Goal: Find contact information: Find contact information

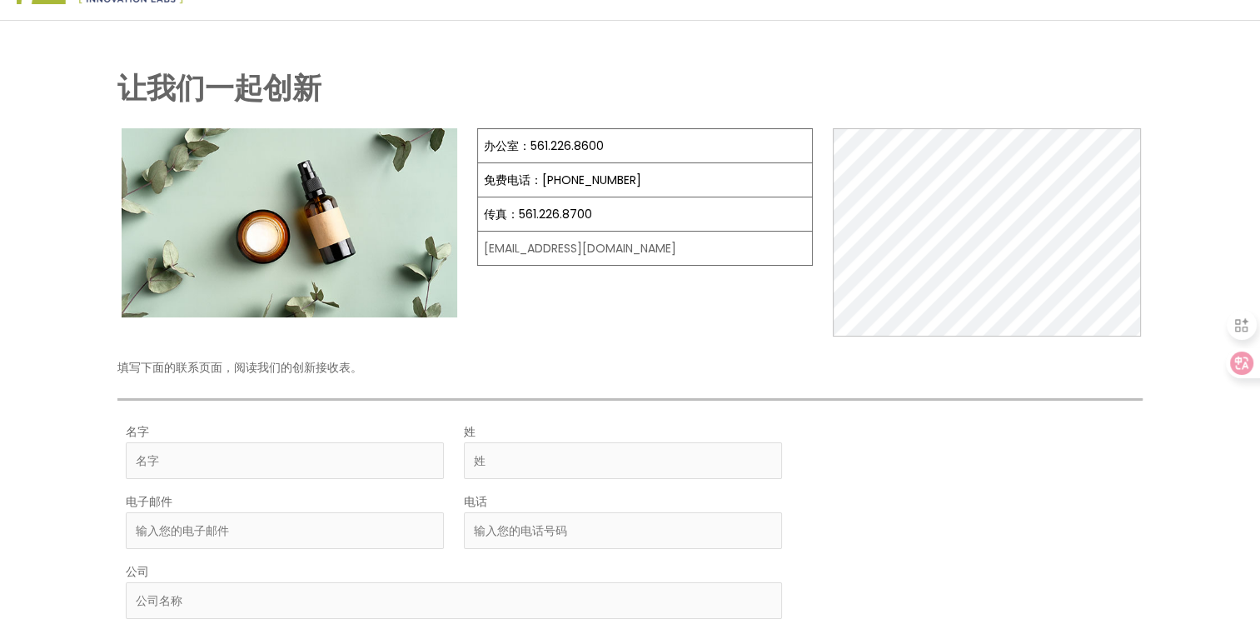
scroll to position [83, 0]
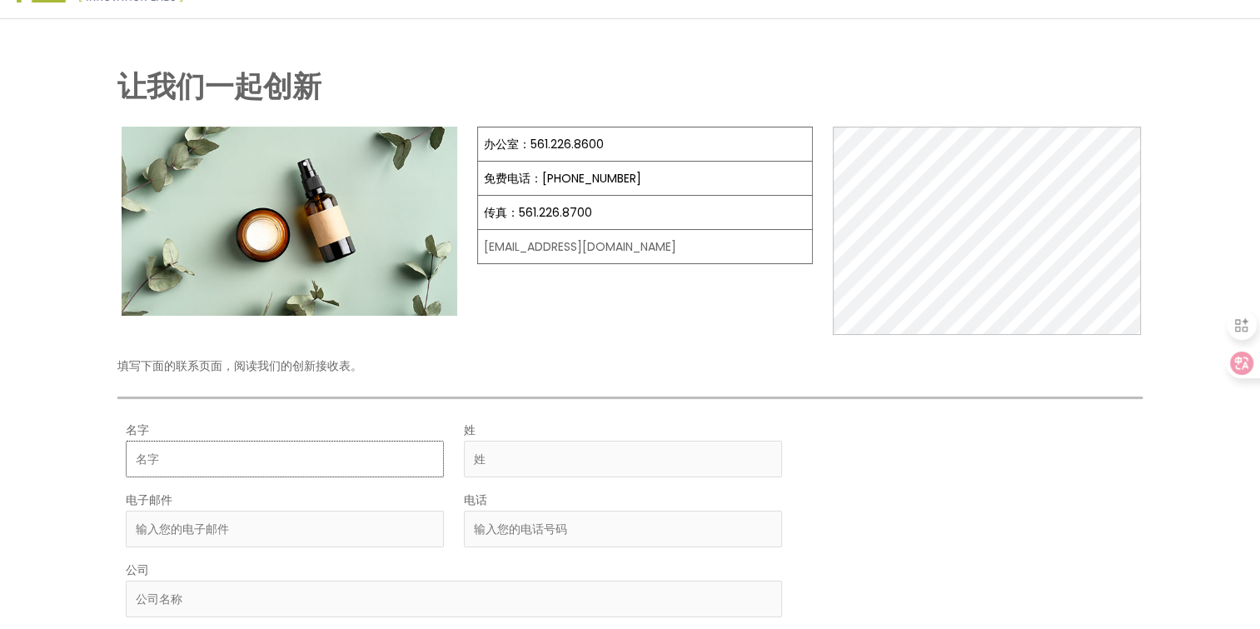
click at [293, 452] on input "名字" at bounding box center [285, 459] width 318 height 37
type input "天扬"
type input "刘"
type input "edwinavickyjoyce@gmail.com"
type input "19147049581"
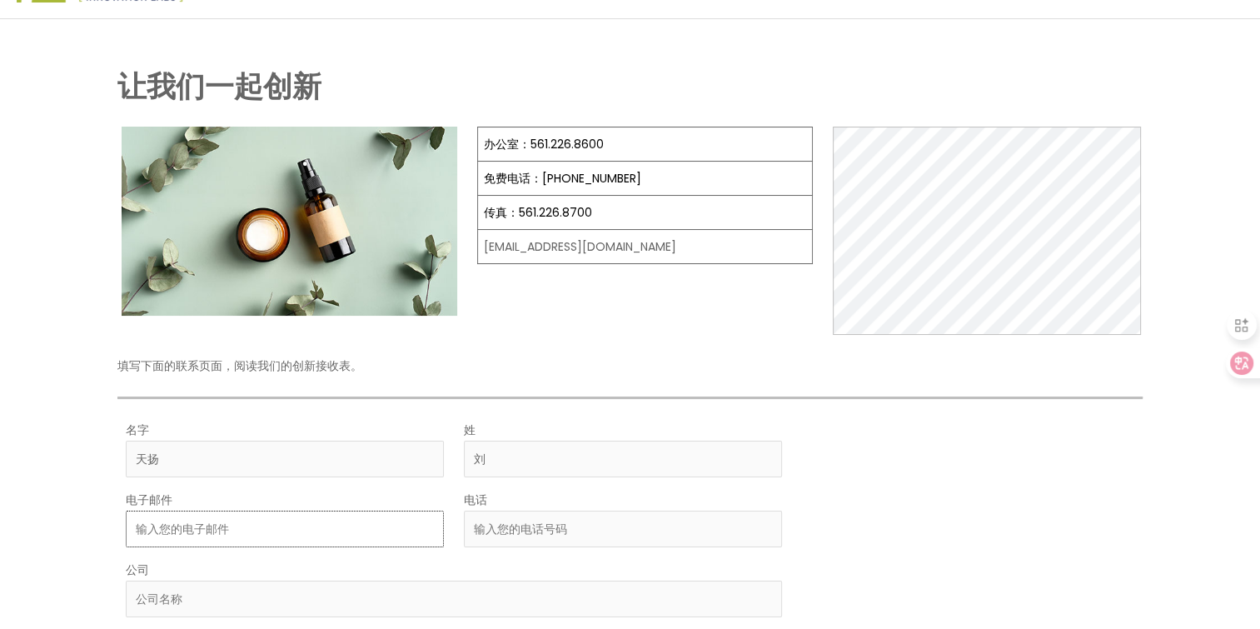
type input "Ganzhou Xinyanghua Packaging Co., Ltd."
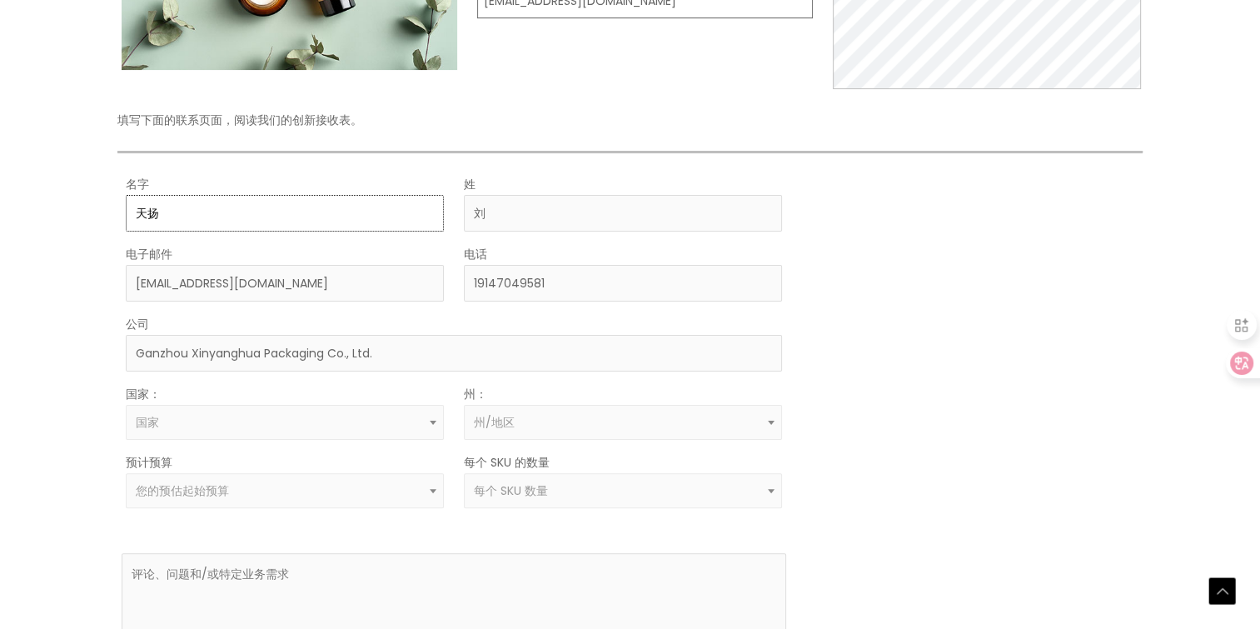
scroll to position [333, 0]
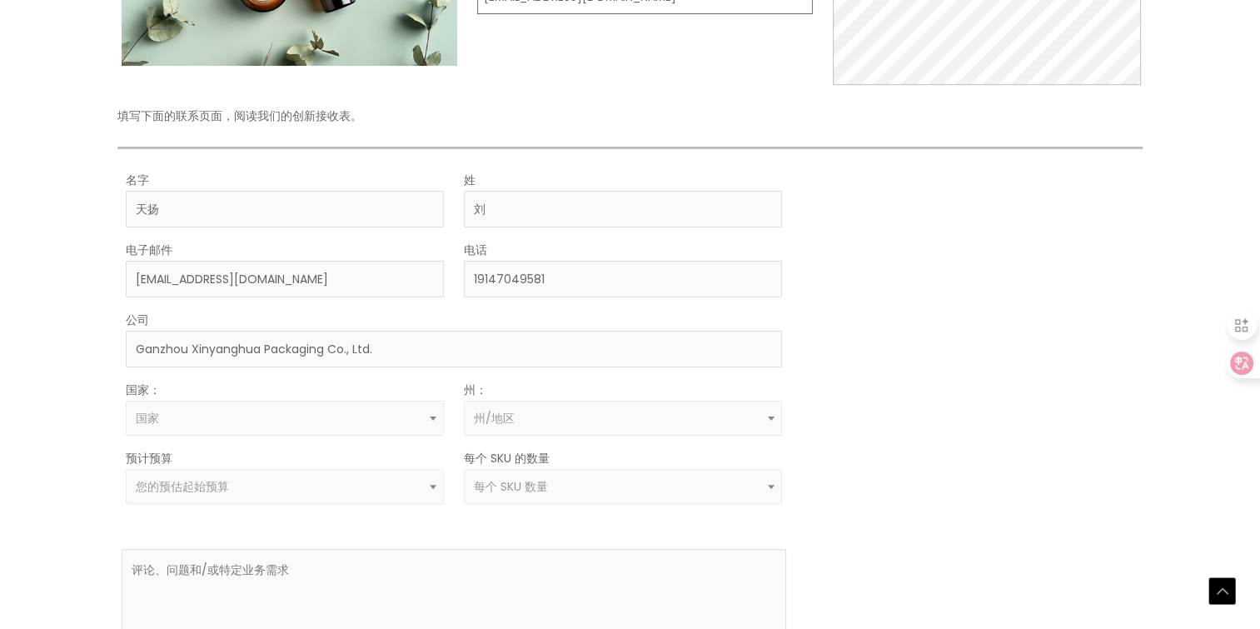
click at [432, 417] on b at bounding box center [433, 419] width 7 height 4
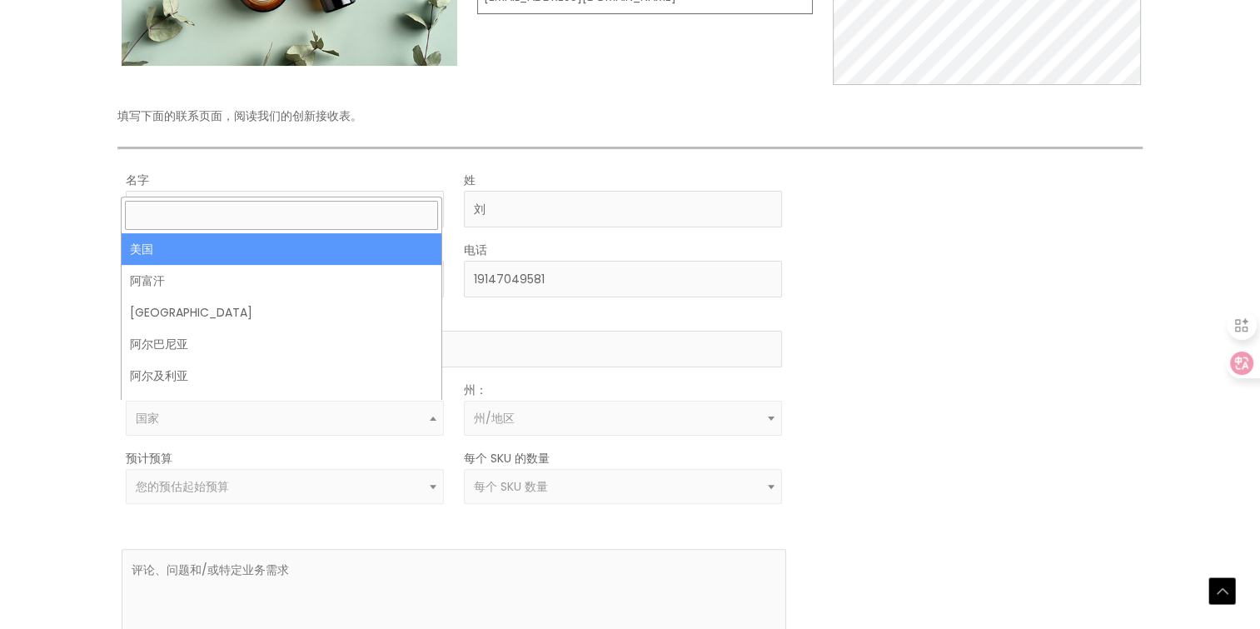
select select "United States"
select select
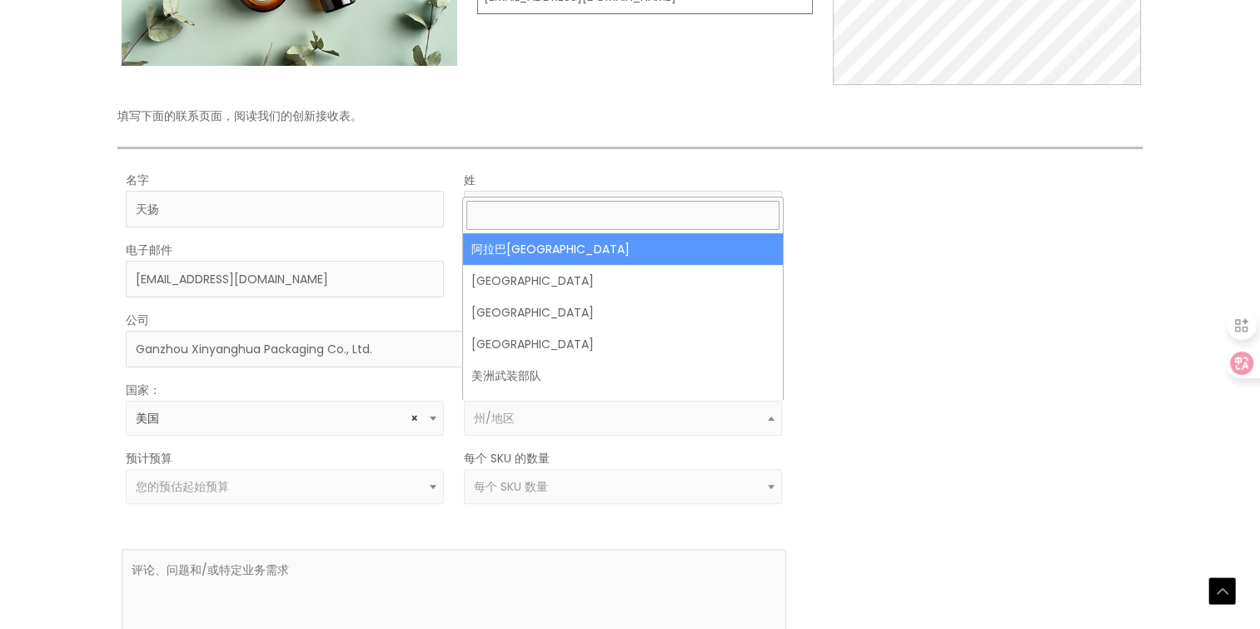
click at [619, 420] on span "州/地区" at bounding box center [623, 419] width 299 height 16
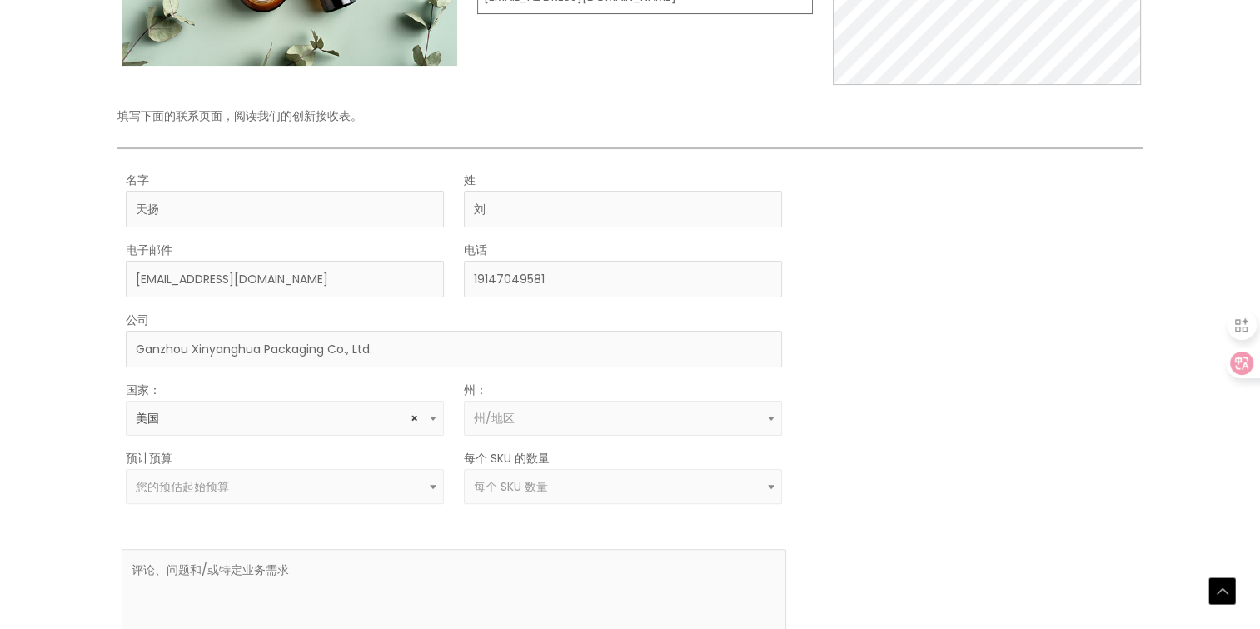
drag, startPoint x: 901, startPoint y: 352, endPoint x: 220, endPoint y: 482, distance: 692.8
click at [882, 352] on div "MOQ TRIGGER STEP 2 TRIGGER" at bounding box center [972, 446] width 332 height 554
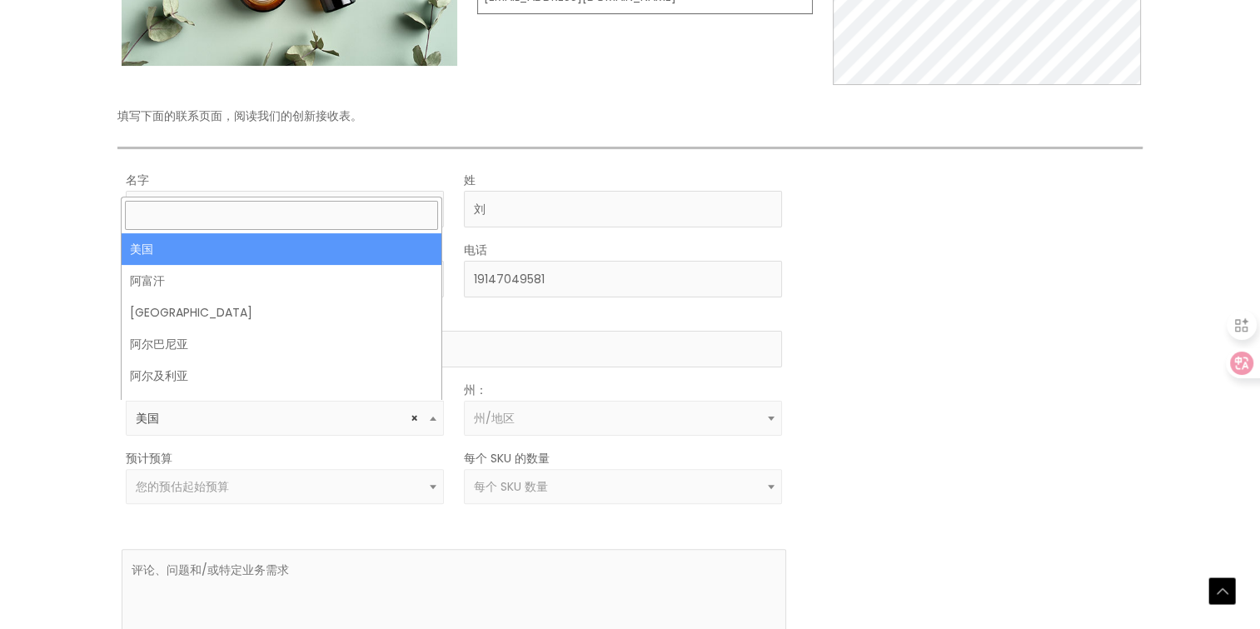
click at [217, 412] on span "× 美国" at bounding box center [285, 419] width 299 height 16
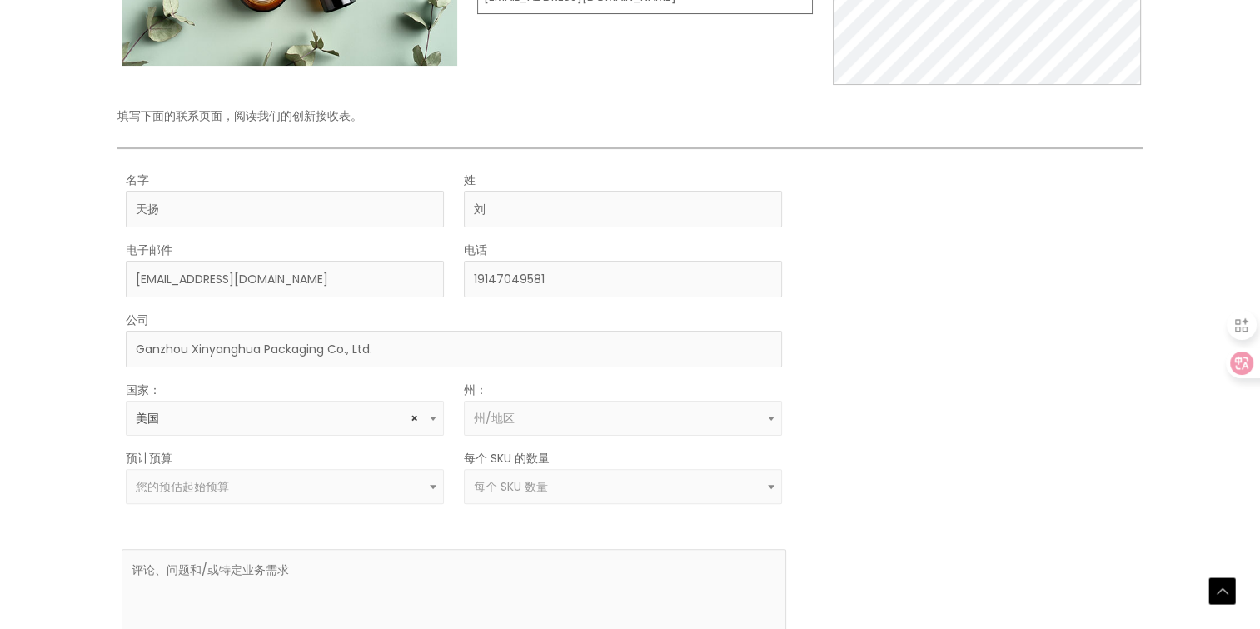
drag, startPoint x: 996, startPoint y: 421, endPoint x: 948, endPoint y: 430, distance: 49.2
click at [996, 422] on div "MOQ TRIGGER STEP 2 TRIGGER" at bounding box center [972, 446] width 332 height 554
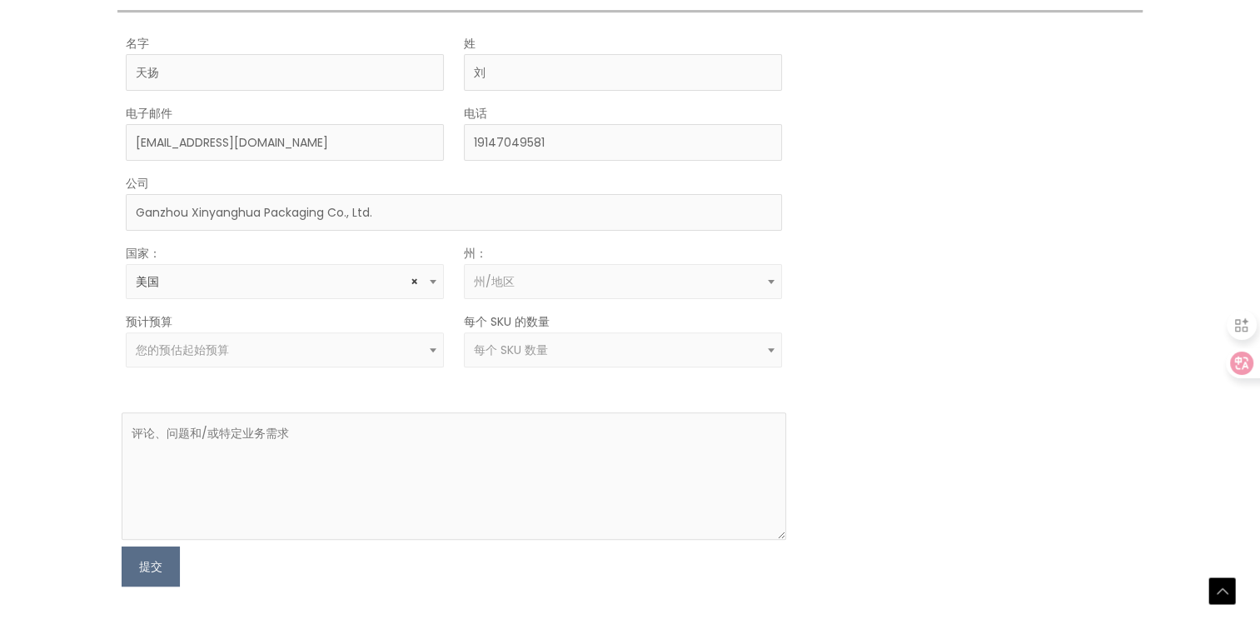
scroll to position [500, 0]
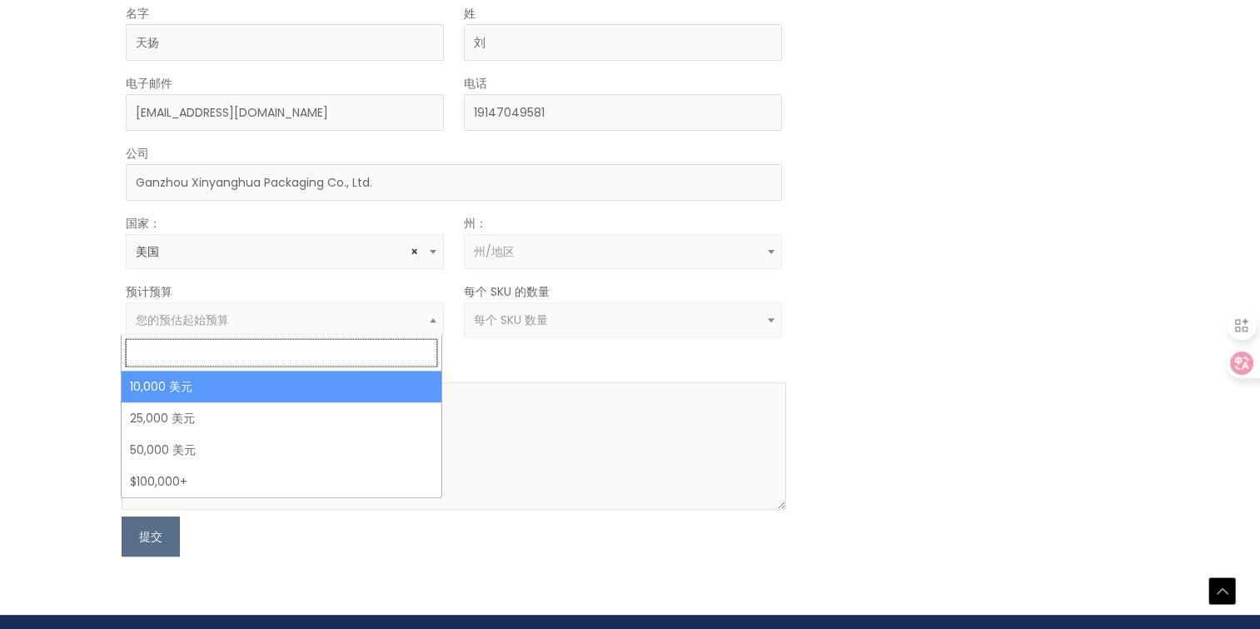
click at [333, 307] on span "您的预估起始预算" at bounding box center [285, 319] width 318 height 35
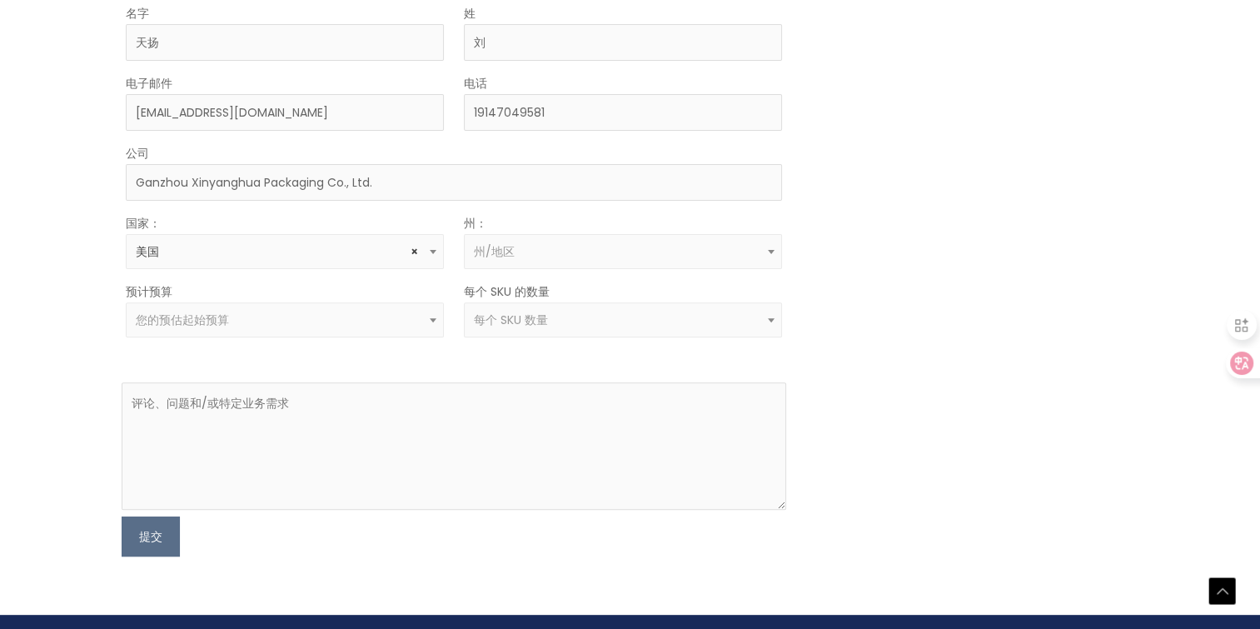
drag, startPoint x: 333, startPoint y: 307, endPoint x: 478, endPoint y: 330, distance: 146.7
click at [333, 307] on span "您的预估起始预算" at bounding box center [285, 319] width 318 height 35
click at [847, 434] on div "MOQ TRIGGER STEP 2 TRIGGER" at bounding box center [972, 279] width 332 height 554
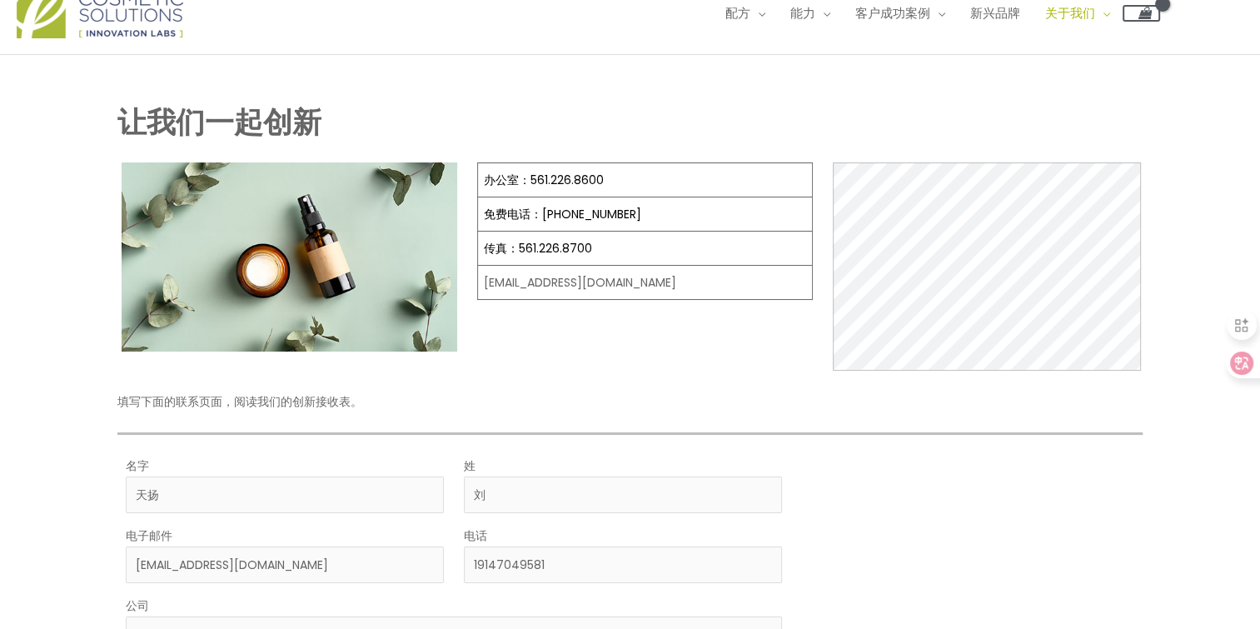
scroll to position [0, 0]
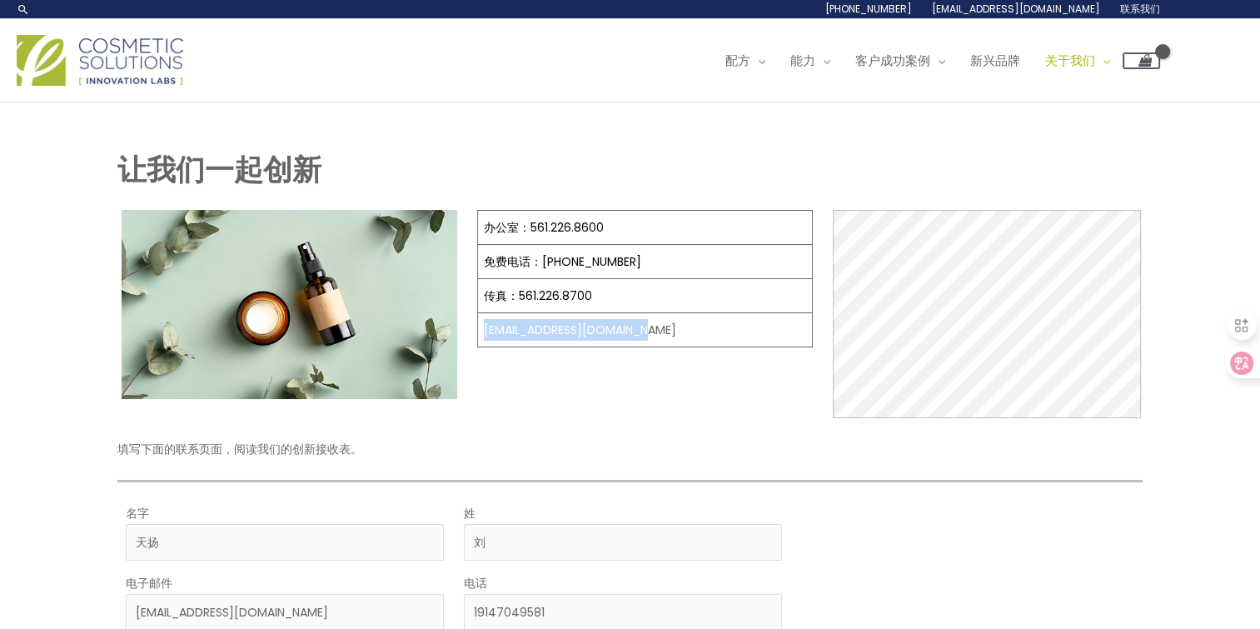
drag, startPoint x: 478, startPoint y: 330, endPoint x: 691, endPoint y: 327, distance: 212.5
click at [691, 327] on td "[EMAIL_ADDRESS][DOMAIN_NAME]" at bounding box center [644, 330] width 335 height 34
copy td "[EMAIL_ADDRESS][DOMAIN_NAME]"
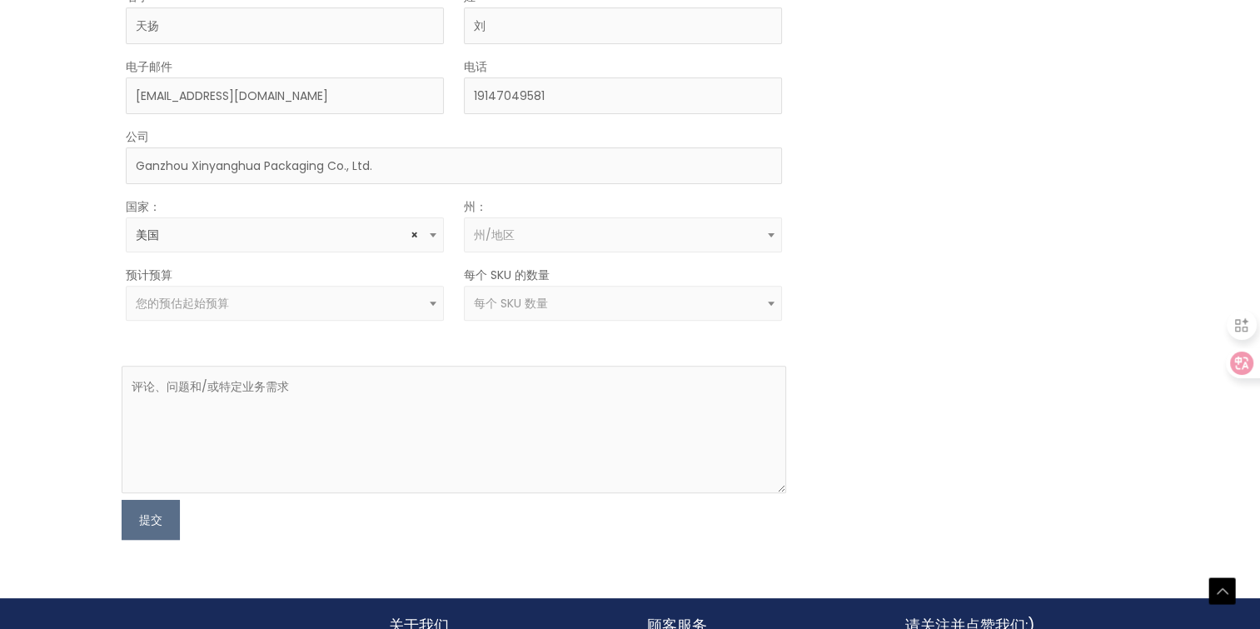
scroll to position [634, 0]
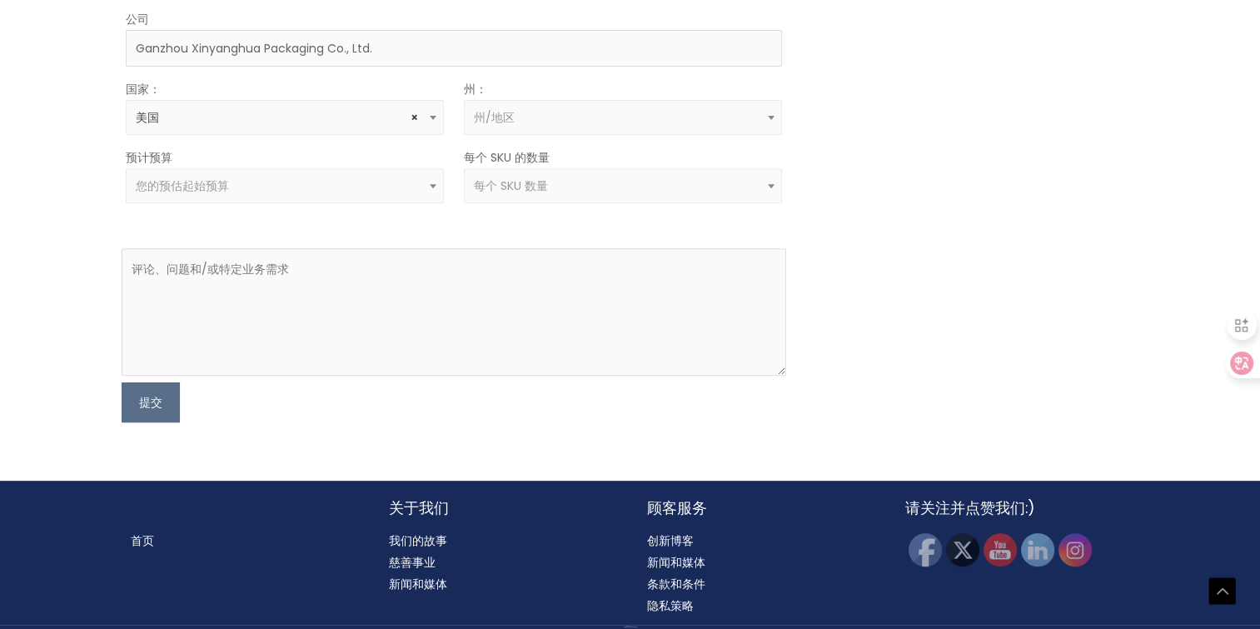
click at [432, 505] on h2 "关于我们" at bounding box center [501, 508] width 225 height 22
click at [418, 535] on link "我们的故事" at bounding box center [418, 540] width 58 height 17
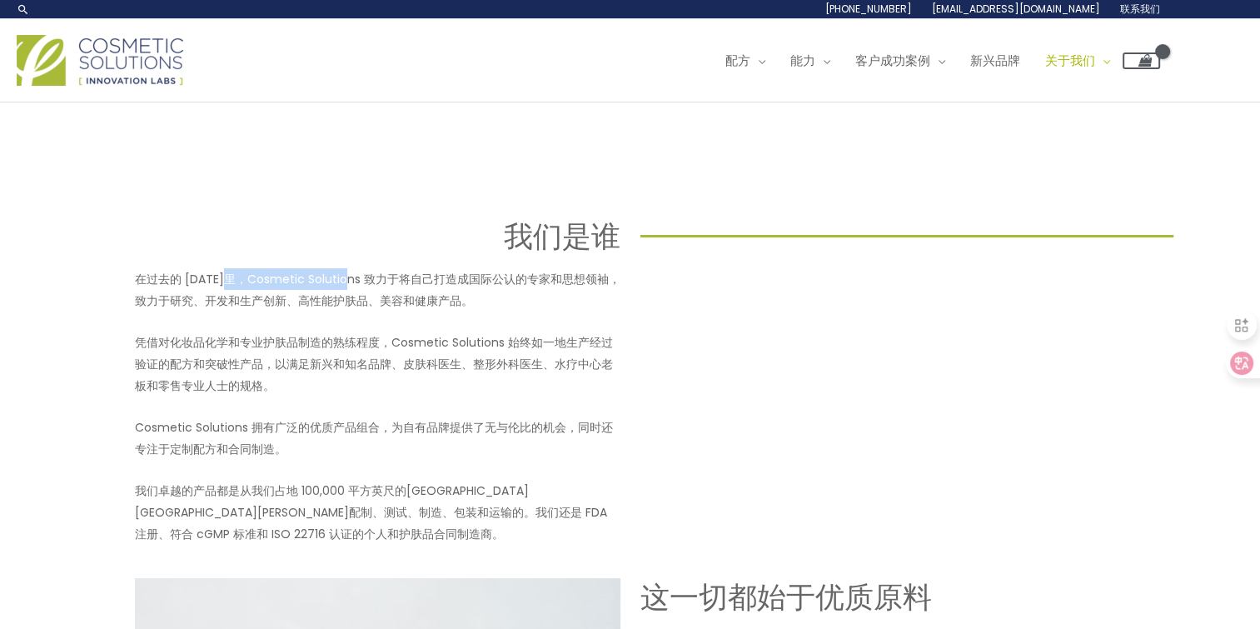
drag, startPoint x: 237, startPoint y: 277, endPoint x: 349, endPoint y: 277, distance: 112.5
click at [349, 277] on p "在过去的 [DATE]里，Cosmetic Solutions 致力于将自己打造成国际公认的专家和思想领袖，致力于研究、开发和生产创新、高性能护肤品、美容和健…" at bounding box center [378, 289] width 486 height 43
copy p "Cosmetic Solutions"
